Goal: Information Seeking & Learning: Learn about a topic

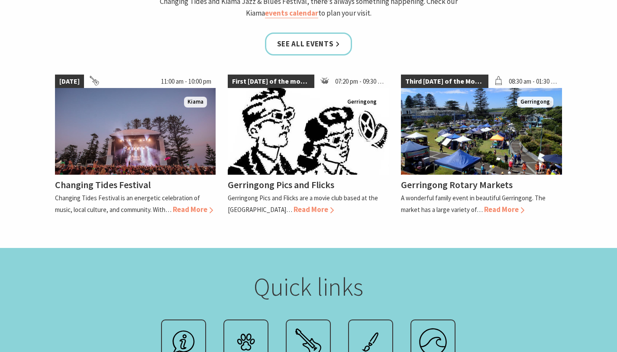
scroll to position [839, 0]
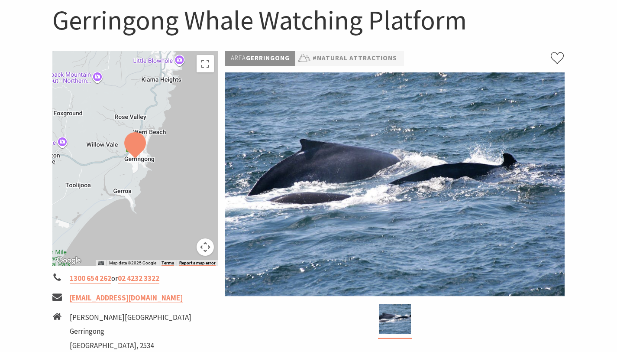
scroll to position [87, 0]
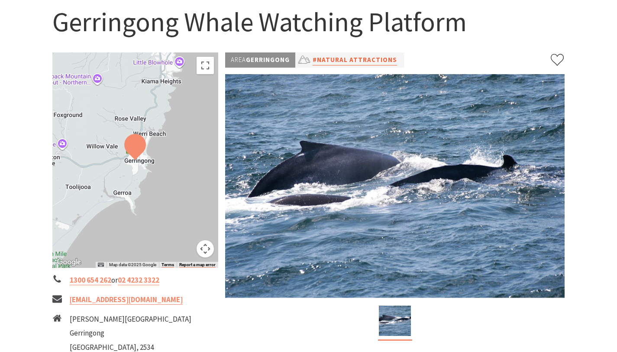
click at [325, 62] on link "#Natural Attractions" at bounding box center [355, 60] width 84 height 11
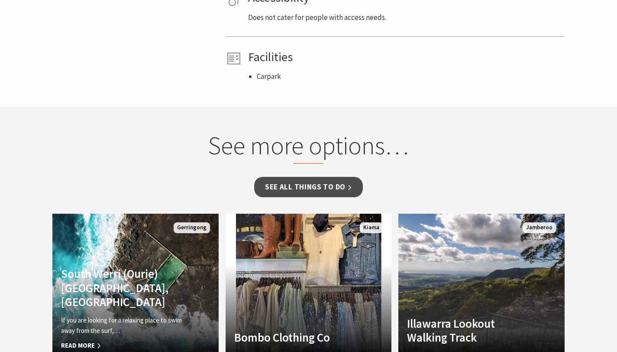
scroll to position [548, 0]
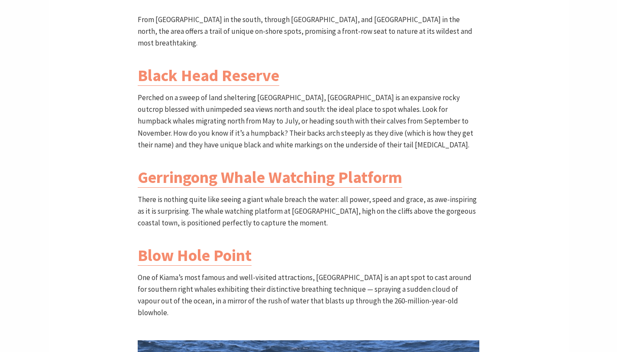
scroll to position [696, 0]
